Goal: Task Accomplishment & Management: Use online tool/utility

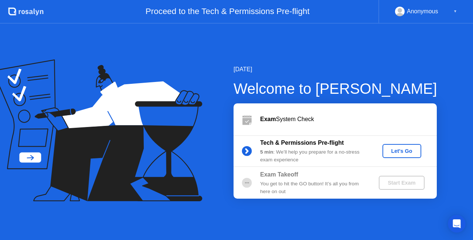
click at [361, 84] on div "Welcome to [PERSON_NAME]" at bounding box center [336, 89] width 204 height 22
click at [401, 150] on div "Let's Go" at bounding box center [401, 151] width 33 height 6
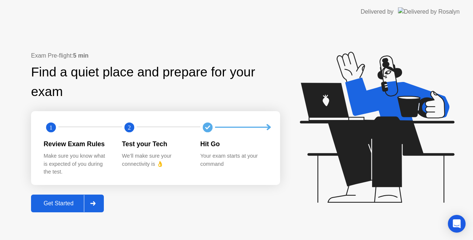
click at [60, 203] on div "Get Started" at bounding box center [58, 203] width 51 height 7
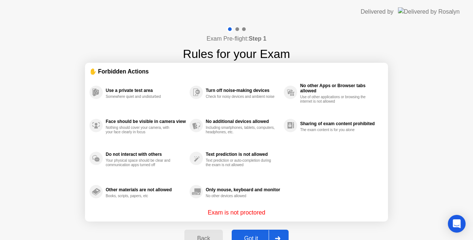
click at [444, 128] on div "Exam Pre-flight: Step 1 Rules for your Exam ✋ Forbidden Actions Use a private t…" at bounding box center [236, 141] width 473 height 234
drag, startPoint x: 473, startPoint y: 27, endPoint x: 463, endPoint y: 79, distance: 52.7
click at [469, 74] on div "Exam Pre-flight: Step 1 Rules for your Exam ✋ Forbidden Actions Use a private t…" at bounding box center [236, 141] width 473 height 234
click at [248, 234] on button "Got it" at bounding box center [260, 239] width 57 height 18
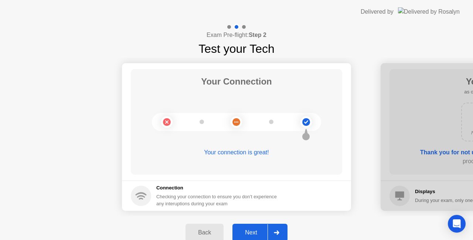
click at [259, 234] on div "Next" at bounding box center [251, 233] width 33 height 7
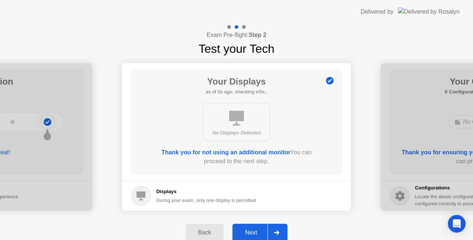
click at [254, 230] on div "Next" at bounding box center [251, 233] width 33 height 7
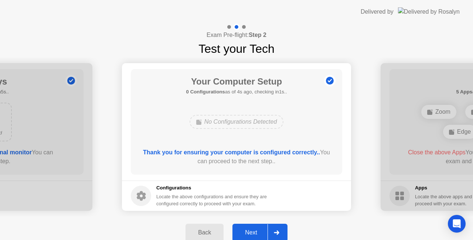
click at [252, 233] on div "Next" at bounding box center [251, 233] width 33 height 7
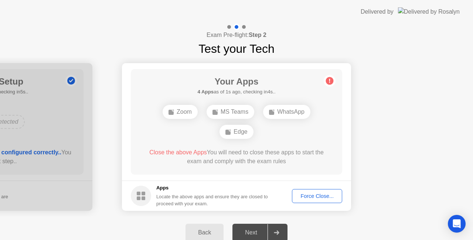
click at [351, 161] on main "Your Apps 4 Apps as of 1s ago, checking in4s.. Zoom MS Teams WhatsApp Edge Clos…" at bounding box center [236, 122] width 229 height 118
click at [299, 196] on div "Force Close..." at bounding box center [317, 196] width 45 height 6
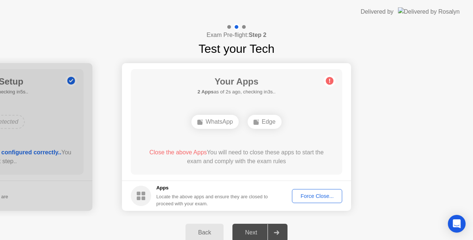
click at [317, 196] on div "Force Close..." at bounding box center [317, 196] width 45 height 6
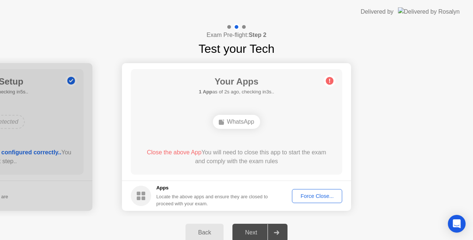
click at [322, 193] on div "Force Close..." at bounding box center [317, 196] width 45 height 6
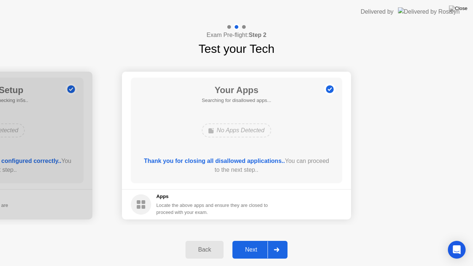
click at [254, 240] on div "Next" at bounding box center [251, 250] width 33 height 7
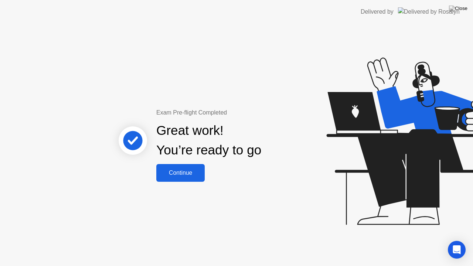
click at [353, 205] on icon at bounding box center [410, 145] width 191 height 210
click at [182, 178] on button "Continue" at bounding box center [180, 173] width 48 height 18
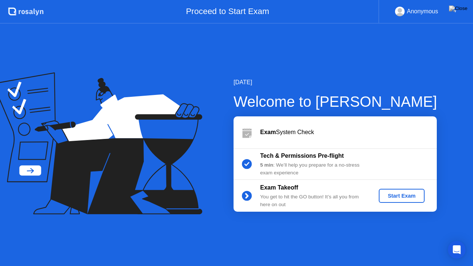
click at [404, 240] on div "[DATE] Welcome to [PERSON_NAME] Exam System Check Tech & Permissions Pre-flight…" at bounding box center [236, 145] width 473 height 242
click at [320, 46] on div "[DATE] Welcome to [PERSON_NAME] Exam System Check Tech & Permissions Pre-flight…" at bounding box center [236, 145] width 473 height 242
click at [463, 10] on img at bounding box center [458, 9] width 18 height 6
click at [402, 193] on div "Start Exam" at bounding box center [402, 196] width 40 height 6
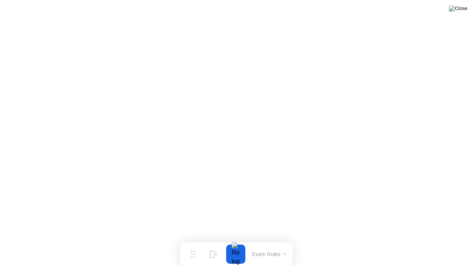
click at [466, 8] on img at bounding box center [458, 9] width 18 height 6
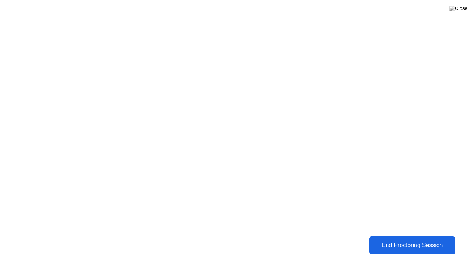
click at [399, 240] on button "End Proctoring Session" at bounding box center [412, 246] width 86 height 18
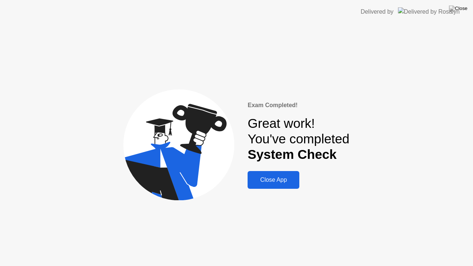
click at [268, 182] on div "Close App" at bounding box center [273, 180] width 47 height 7
